Goal: Transaction & Acquisition: Purchase product/service

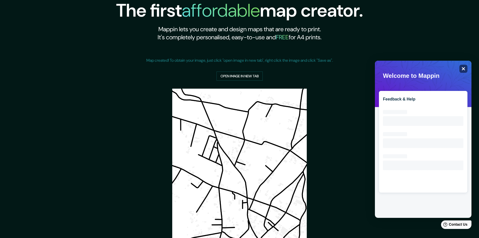
click at [462, 66] on div "Close" at bounding box center [464, 69] width 8 height 8
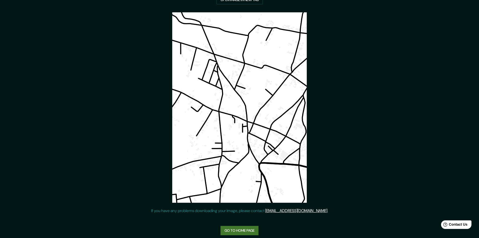
scroll to position [82, 0]
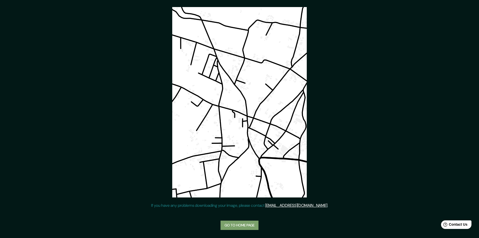
click at [244, 224] on link "Go to home page" at bounding box center [240, 224] width 38 height 9
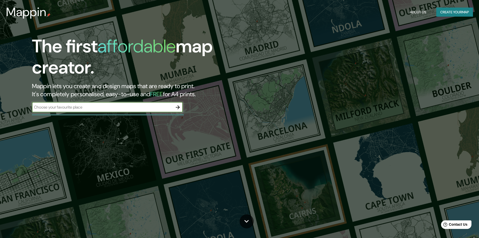
click at [103, 106] on input "text" at bounding box center [102, 107] width 141 height 6
type input "zacatlan puebla"
click at [178, 109] on icon "button" at bounding box center [178, 107] width 6 height 6
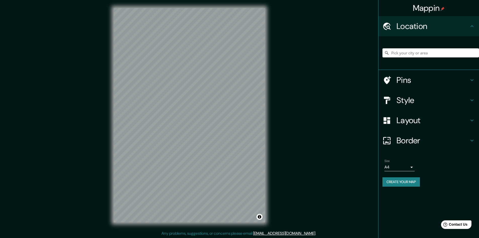
click at [415, 48] on div at bounding box center [431, 52] width 97 height 25
click at [412, 54] on input "Pick your city or area" at bounding box center [431, 52] width 97 height 9
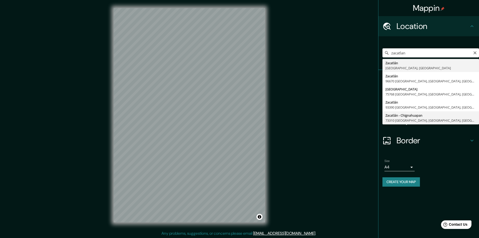
type input "Zacatlán - Chignahuapan, 73310 Zacatlán, Puebla, México"
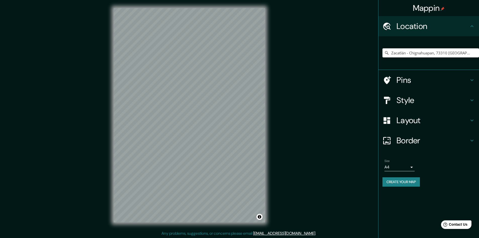
click at [395, 183] on button "Create your map" at bounding box center [401, 181] width 37 height 9
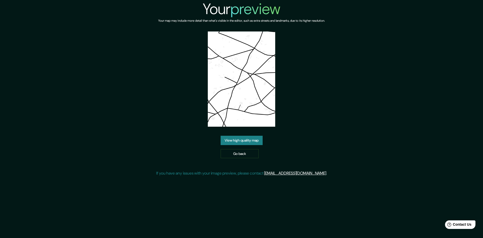
click at [246, 104] on img at bounding box center [241, 78] width 67 height 95
